Goal: Check status: Check status

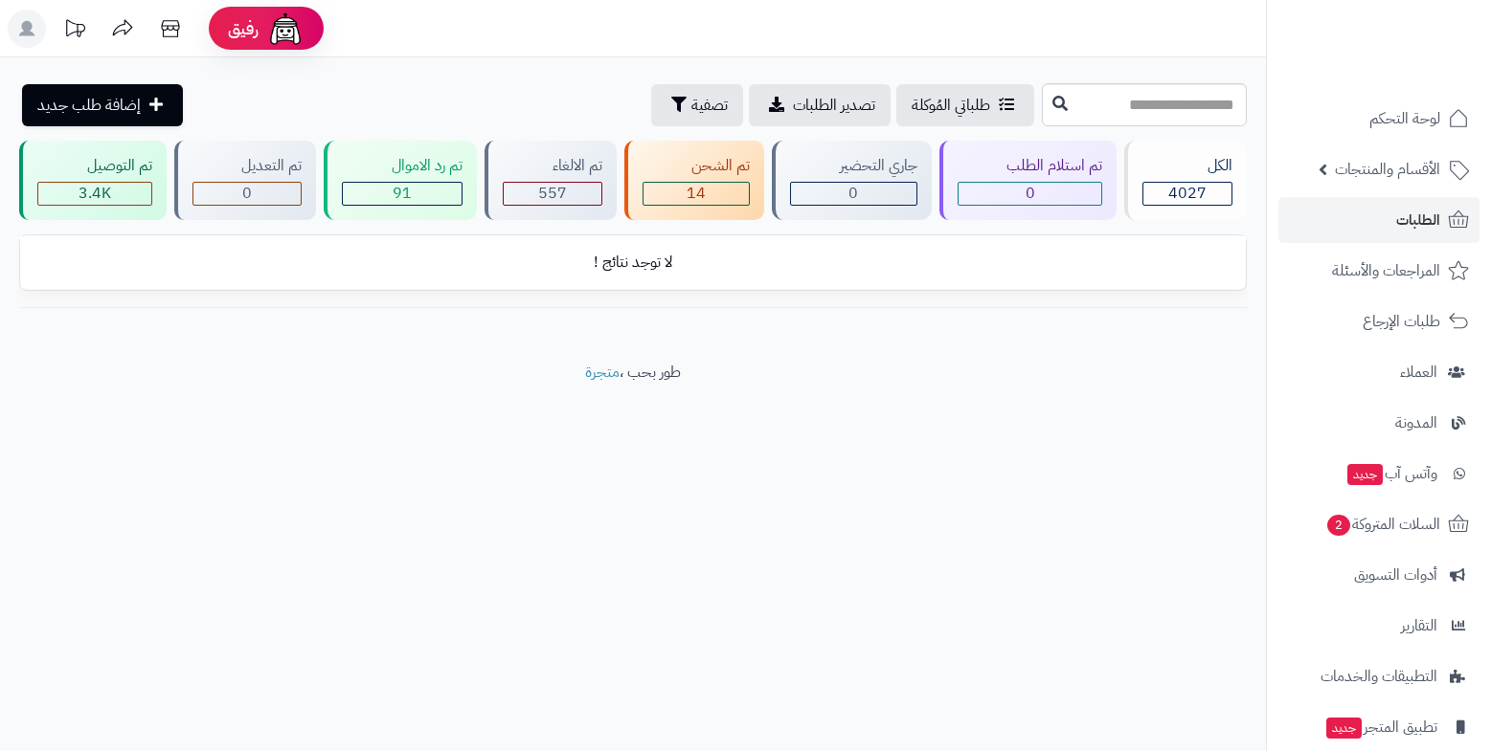
click at [998, 29] on header "رفيق ! الطلبات معالجة مكتمل إرجاع المنتجات العملاء المتواجدون الان 7749 عملاء م…" at bounding box center [745, 28] width 1491 height 57
click at [130, 178] on div "تم التوصيل 3.4K" at bounding box center [92, 180] width 147 height 79
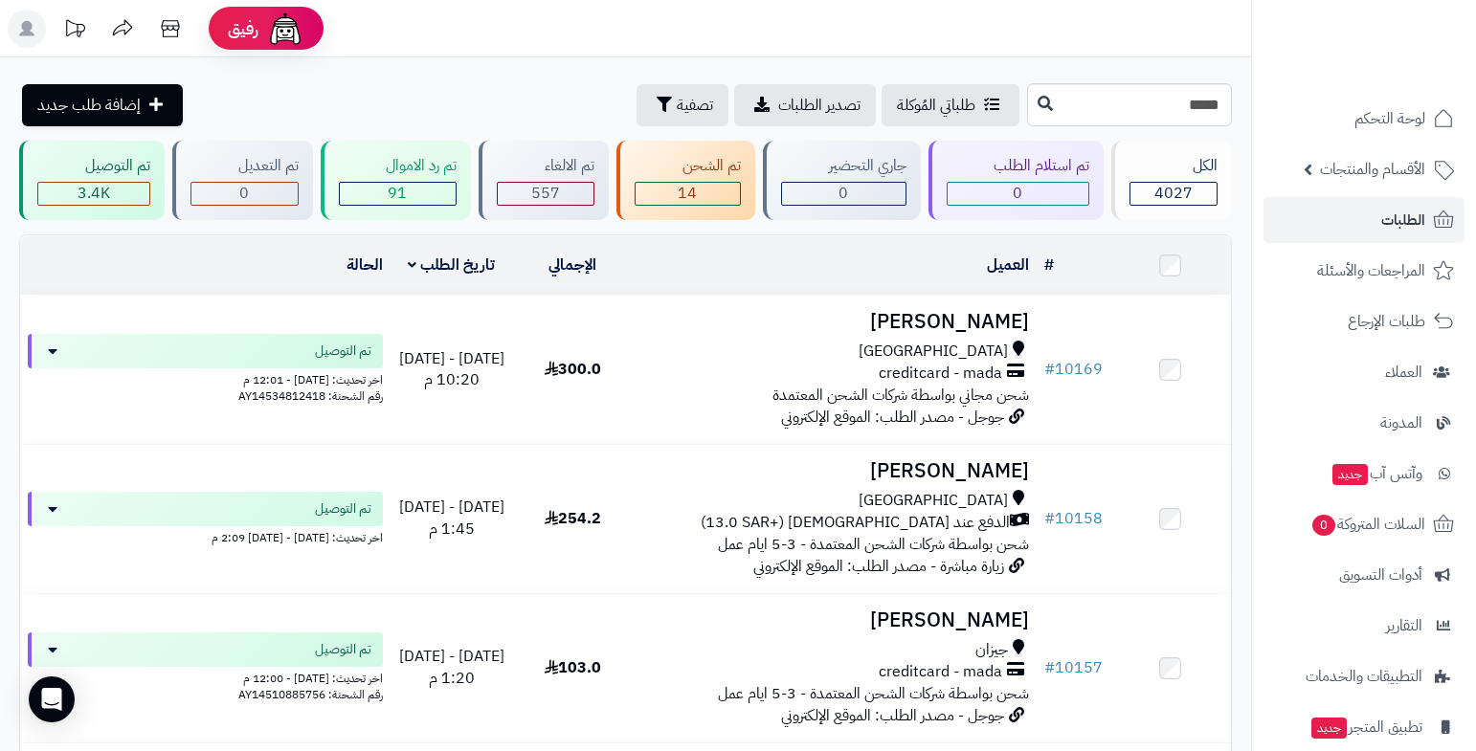
type input "*****"
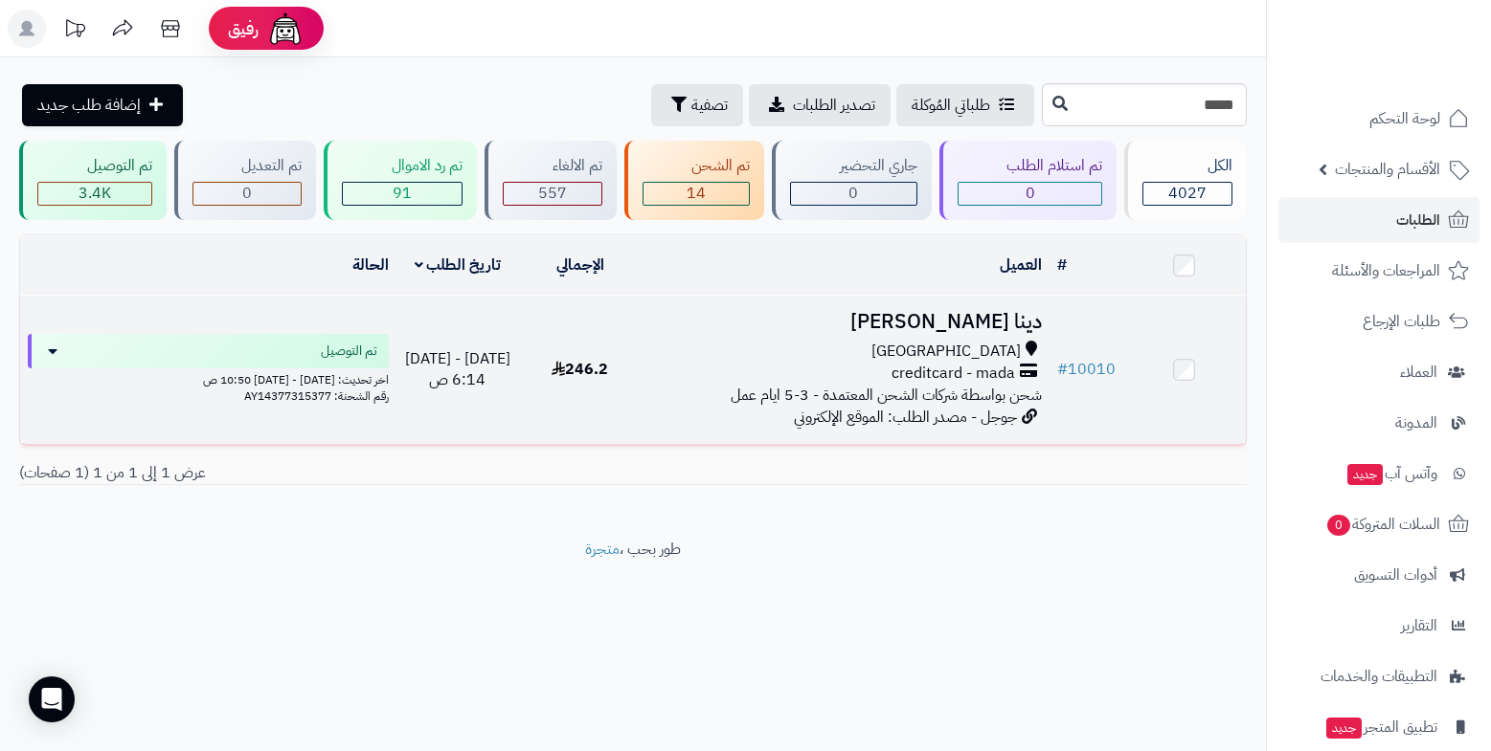
click at [937, 389] on span "شحن بواسطة شركات الشحن المعتمدة - 3-5 ايام عمل" at bounding box center [885, 395] width 311 height 23
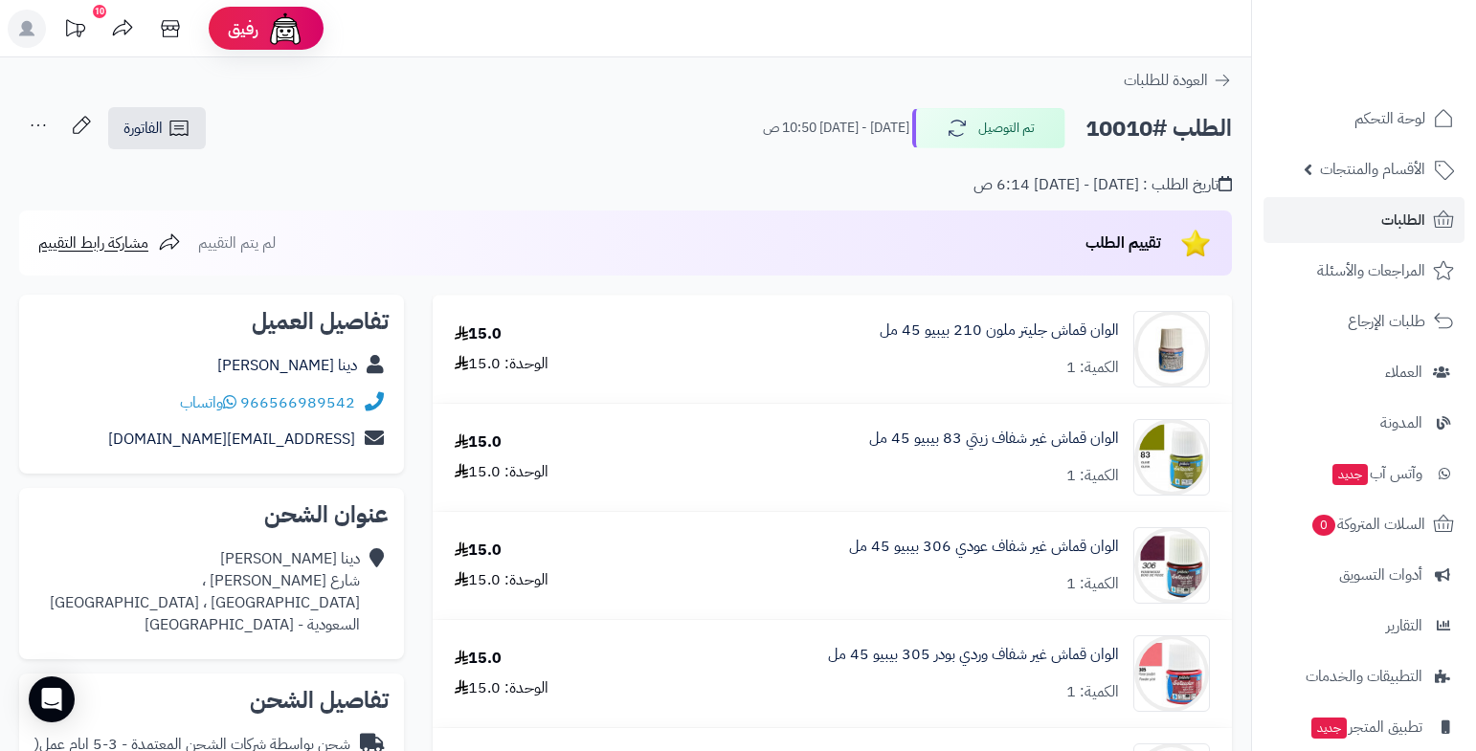
click at [211, 398] on span "واتساب" at bounding box center [208, 403] width 56 height 23
click at [501, 83] on div "العودة للطلبات" at bounding box center [625, 80] width 1251 height 23
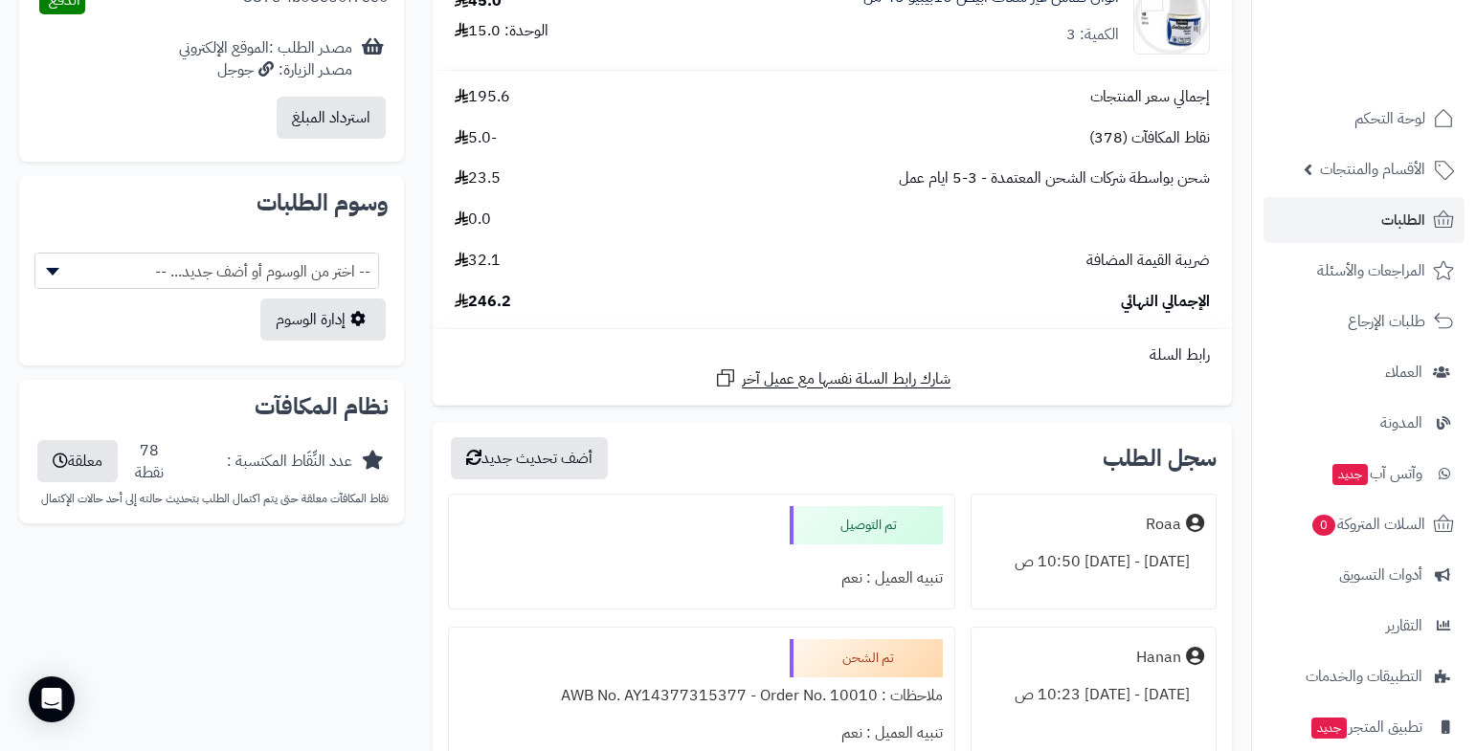
scroll to position [1627, 0]
